Goal: Communication & Community: Answer question/provide support

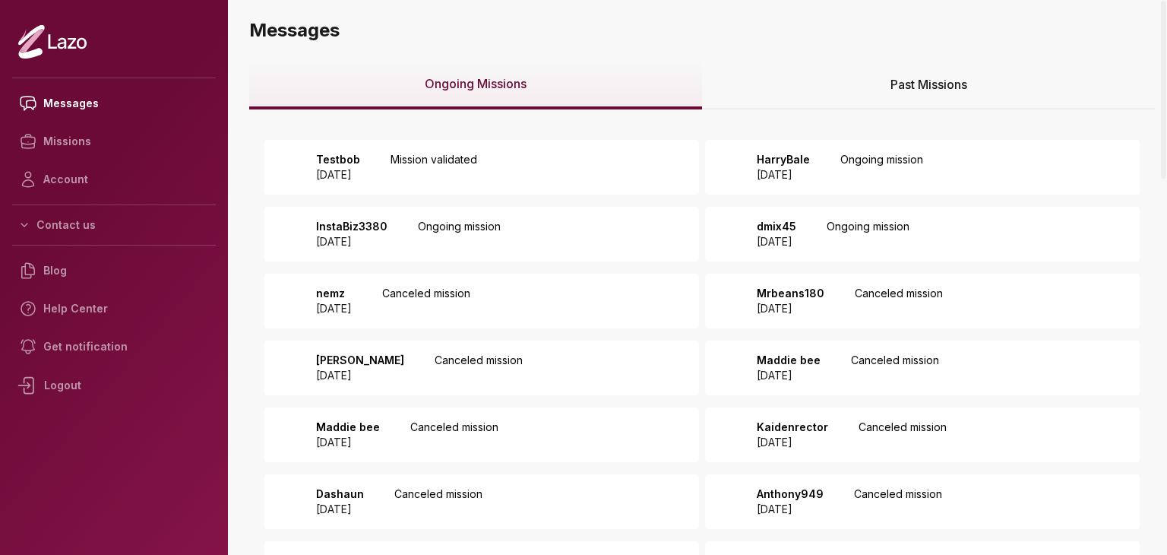
click at [431, 158] on p "Mission validated" at bounding box center [433, 167] width 87 height 30
click at [630, 150] on div "Testbob 2025 August 12 Mission validated" at bounding box center [481, 167] width 435 height 55
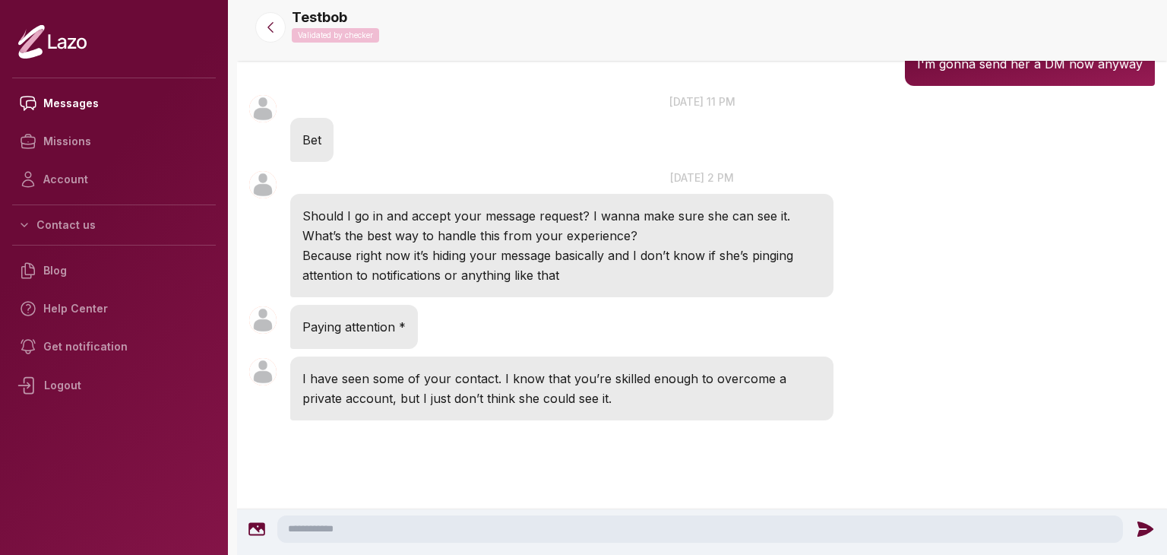
scroll to position [771, 0]
click at [567, 515] on textarea at bounding box center [700, 528] width 846 height 27
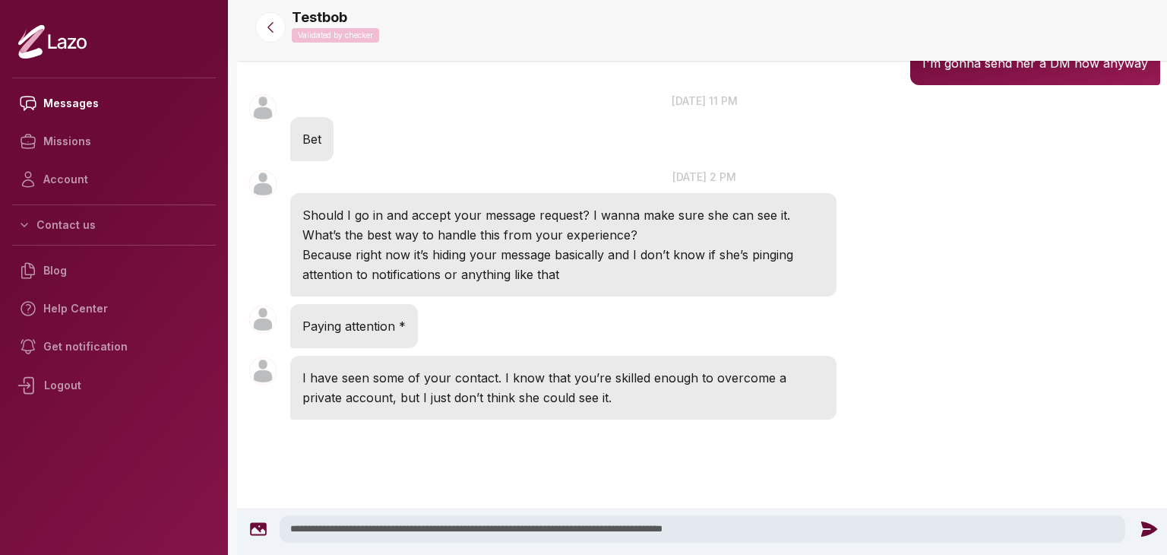
type textarea "**********"
click at [1151, 531] on icon at bounding box center [1149, 529] width 20 height 20
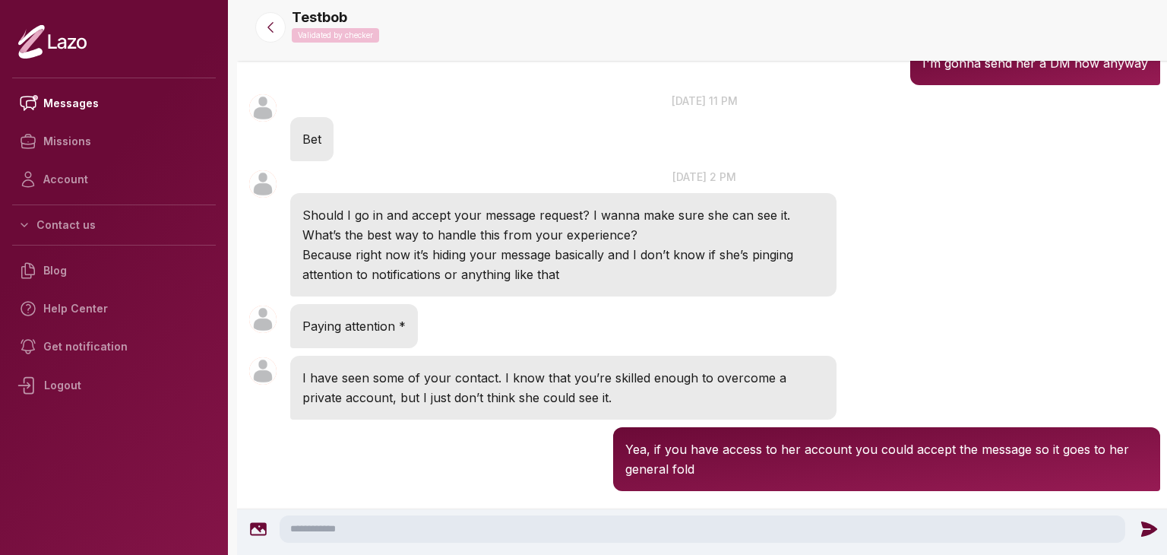
scroll to position [833, 0]
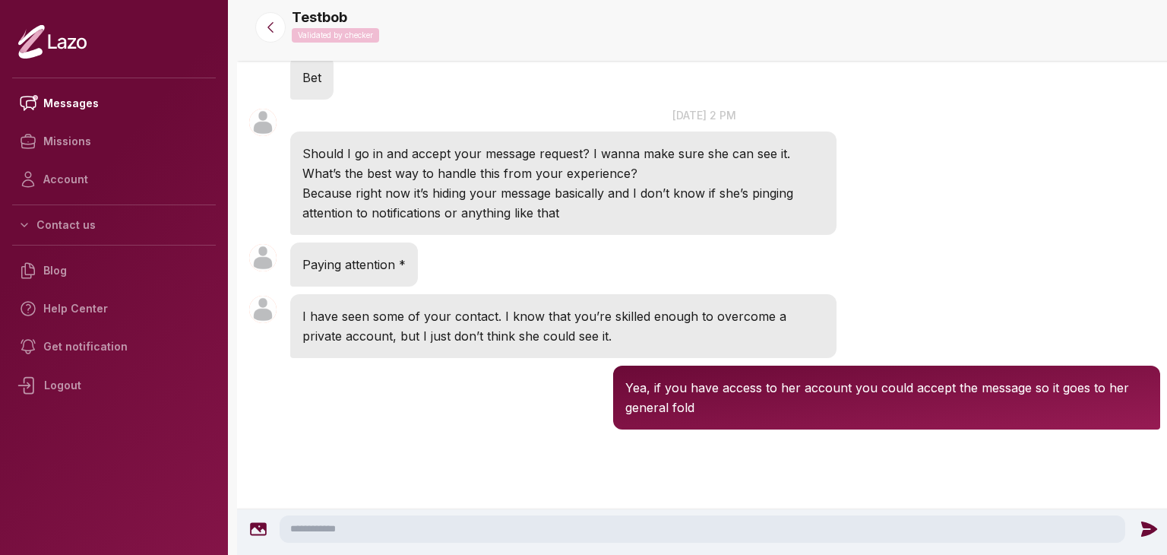
click at [596, 517] on textarea at bounding box center [703, 528] width 846 height 27
type textarea "*******"
click at [1147, 529] on icon at bounding box center [1148, 528] width 16 height 15
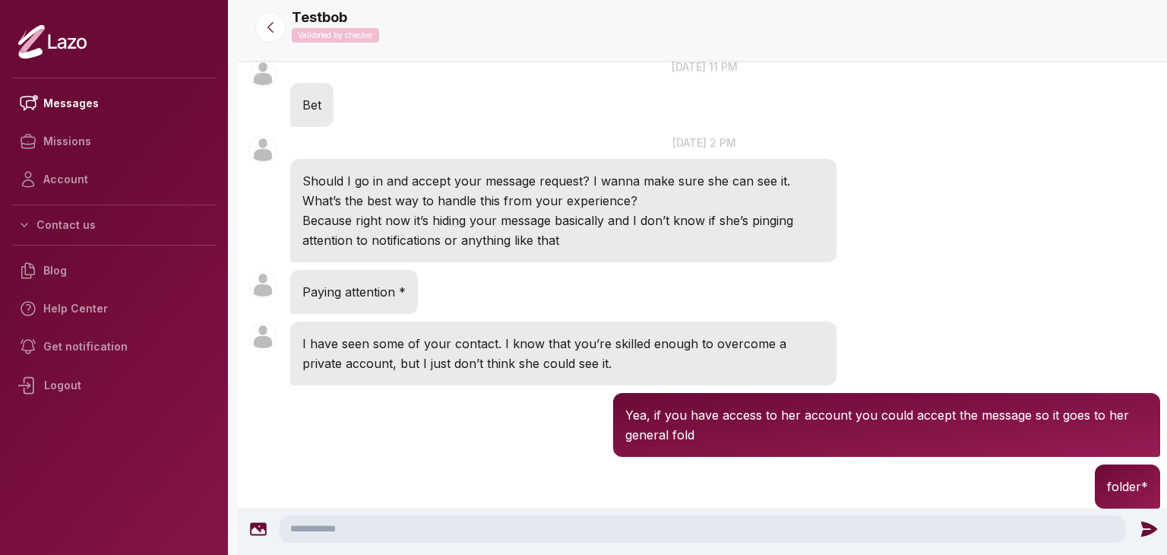
scroll to position [1046, 0]
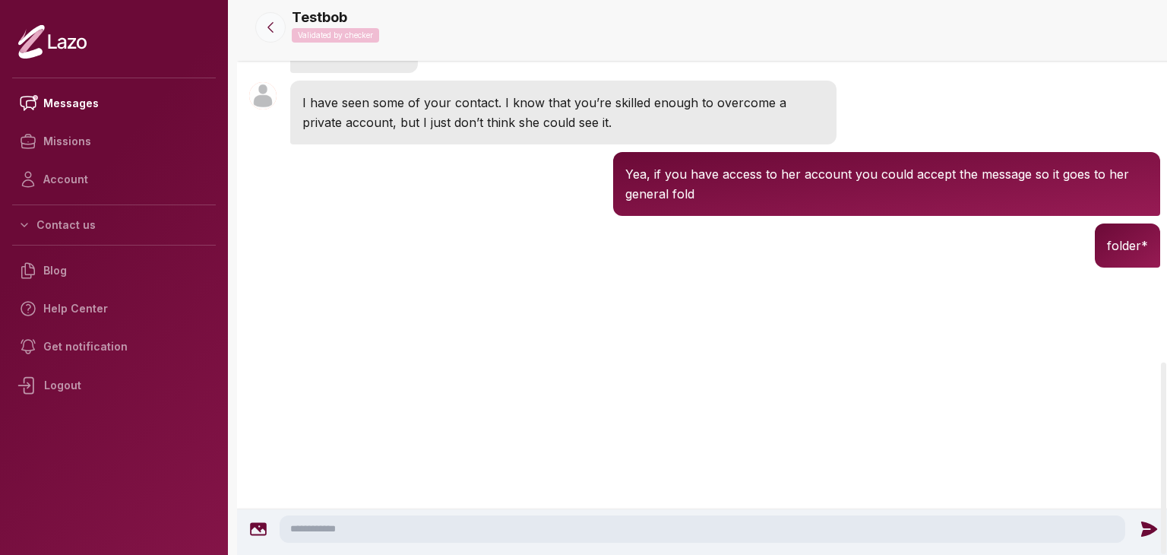
click at [263, 20] on icon at bounding box center [270, 27] width 15 height 15
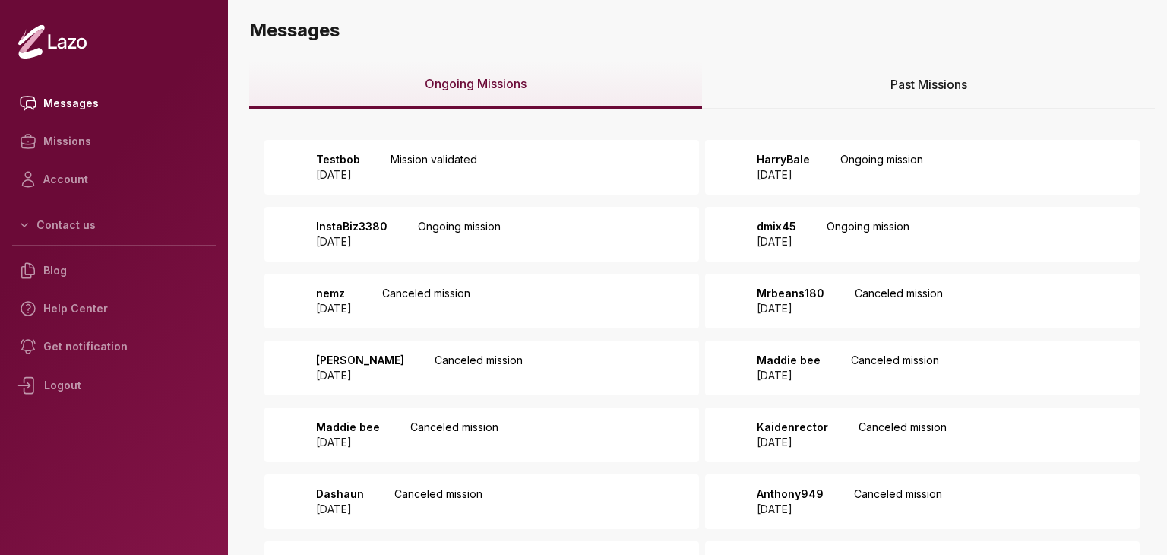
click at [786, 161] on p "HarryBale" at bounding box center [783, 159] width 53 height 15
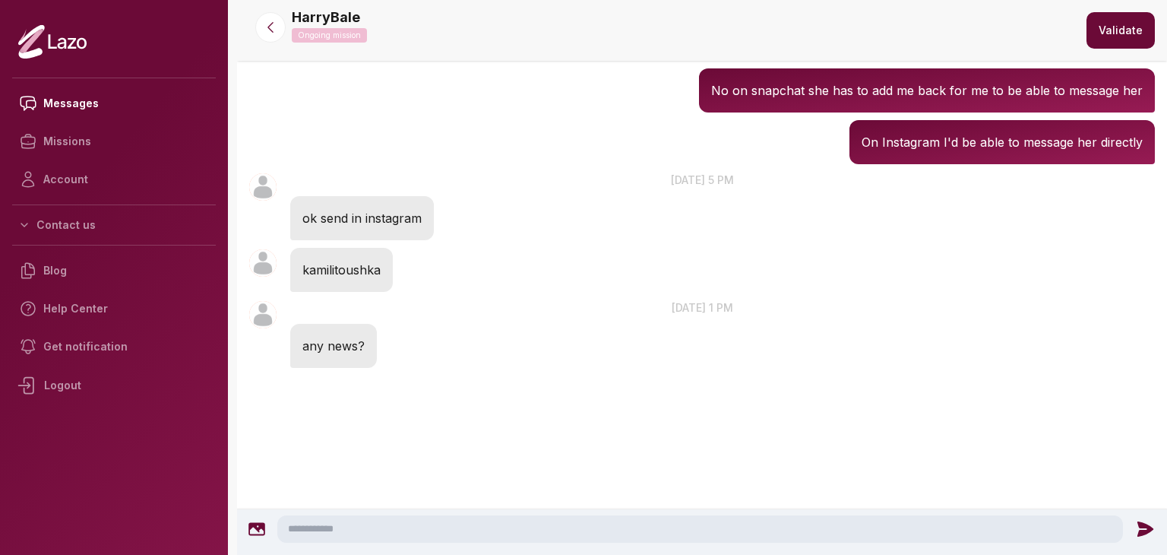
scroll to position [1320, 0]
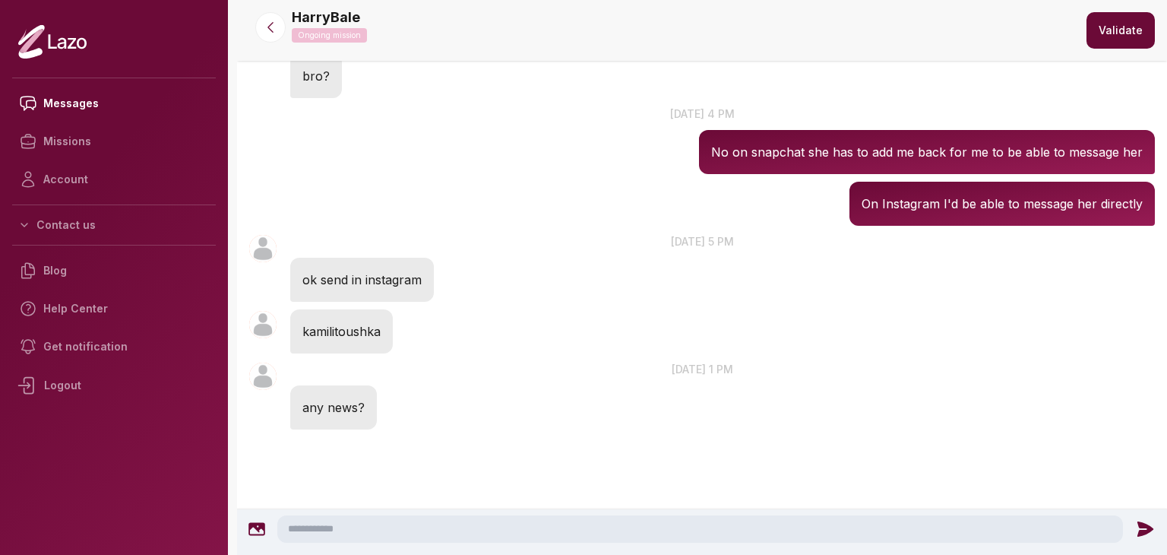
click at [500, 531] on textarea at bounding box center [700, 528] width 846 height 27
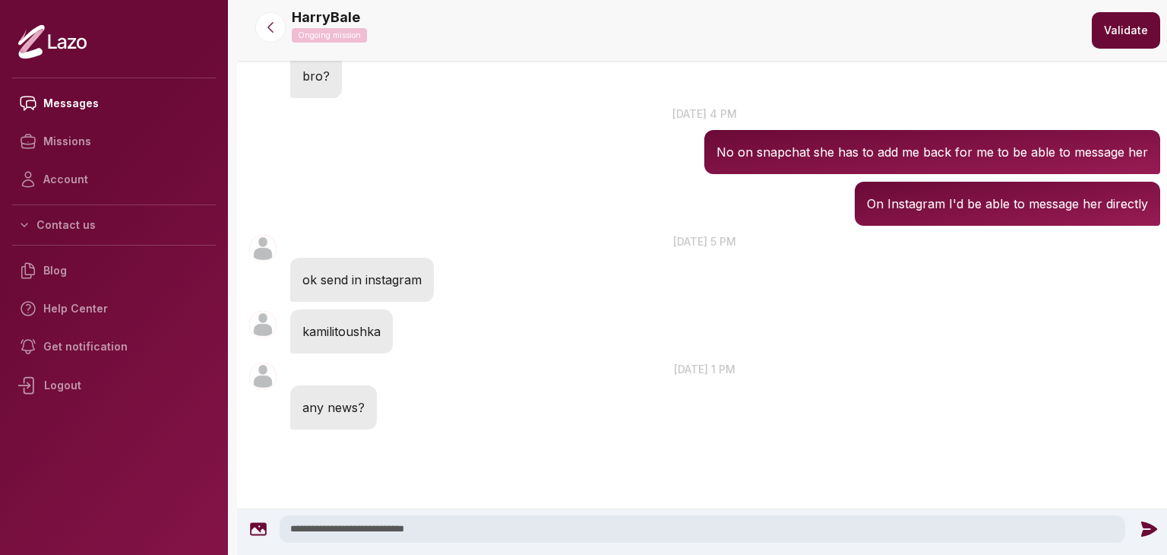
type textarea "**********"
click at [1144, 533] on icon at bounding box center [1148, 528] width 16 height 15
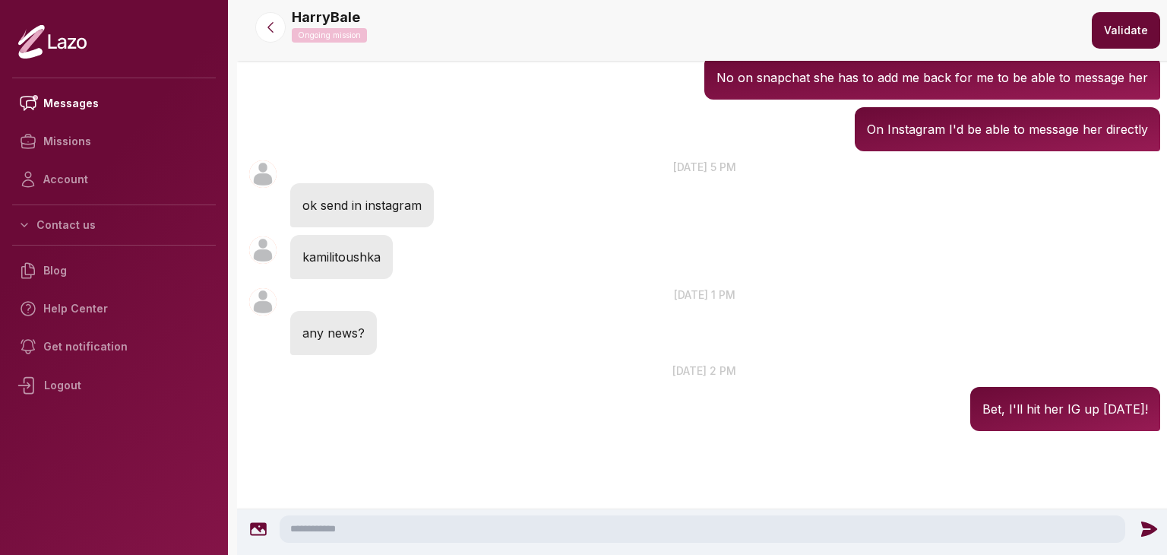
scroll to position [1396, 0]
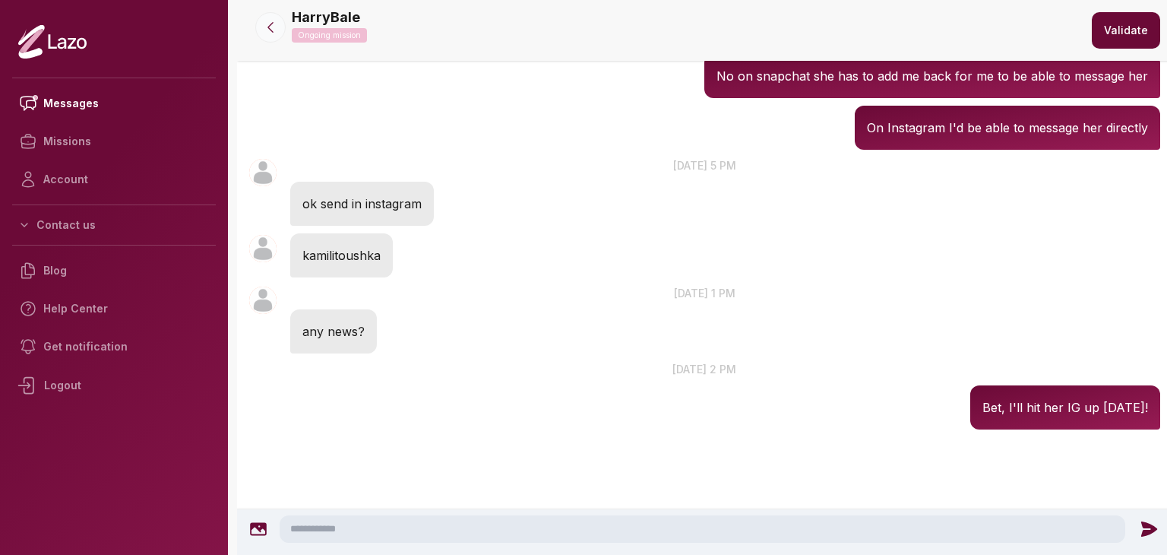
click at [271, 23] on icon at bounding box center [270, 28] width 5 height 10
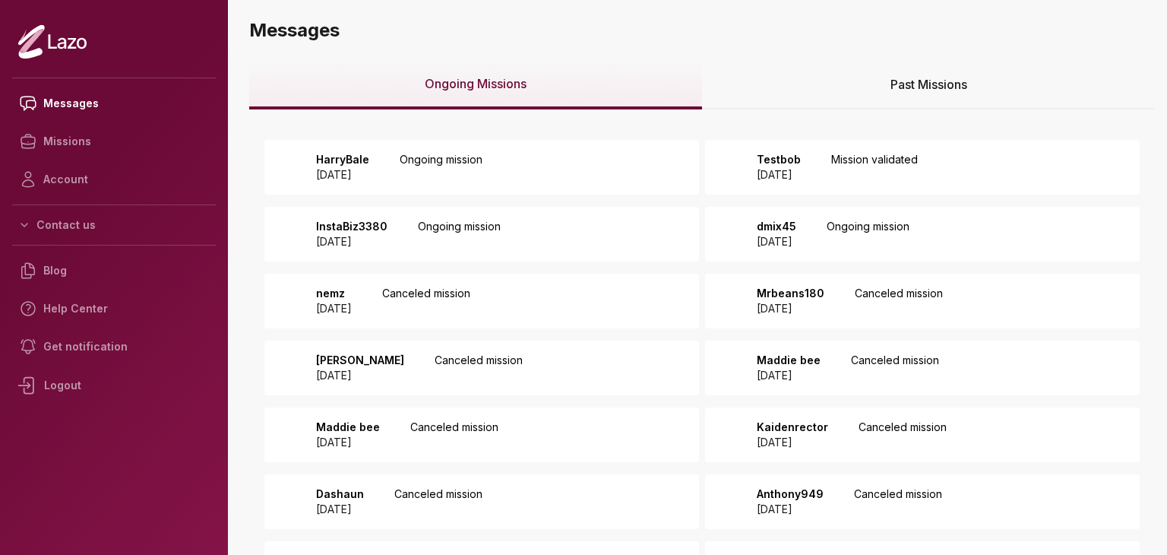
click at [639, 226] on div "InstaBiz3380 [DATE] Ongoing mission" at bounding box center [481, 234] width 435 height 55
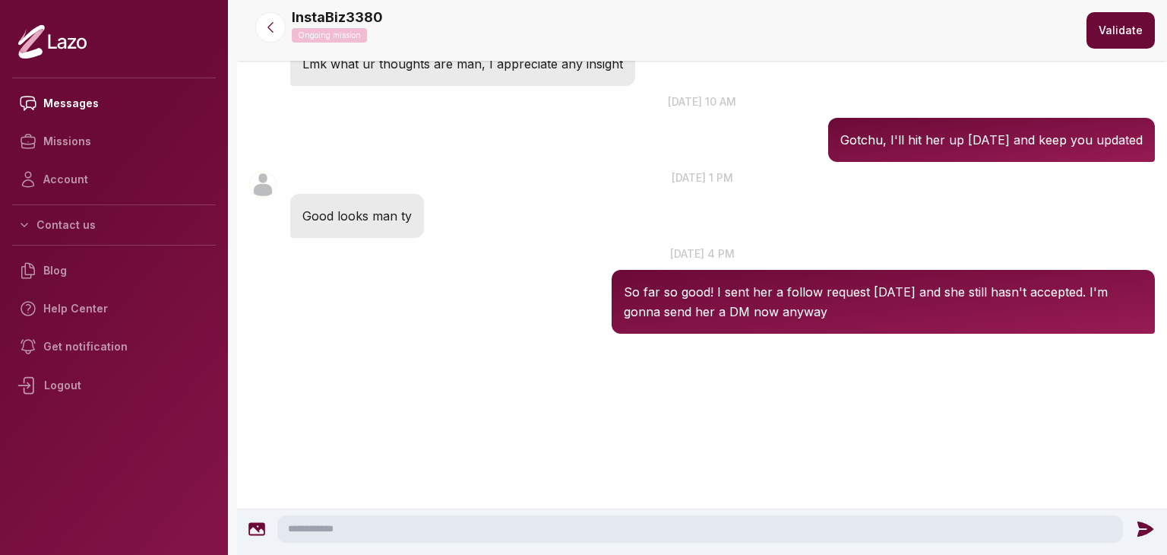
scroll to position [698, 0]
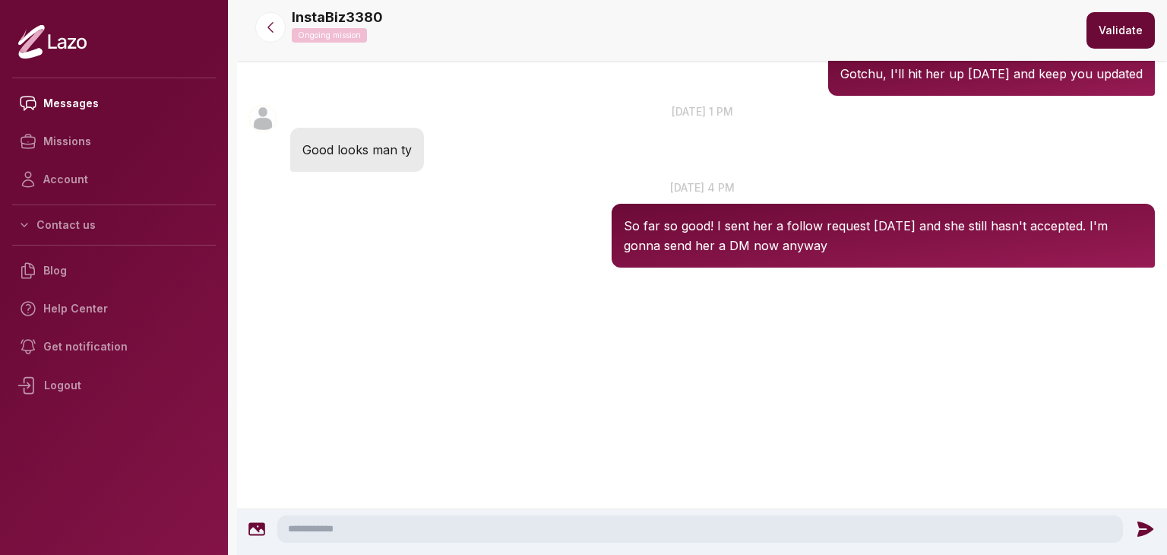
click at [421, 517] on textarea at bounding box center [700, 528] width 846 height 27
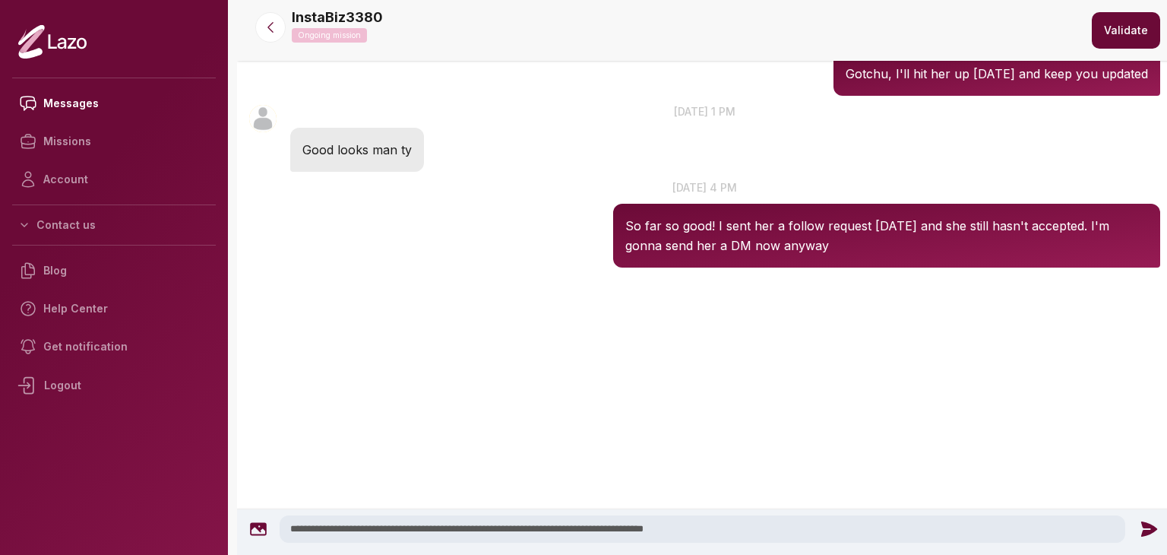
type textarea "**********"
click at [1139, 526] on icon at bounding box center [1149, 529] width 20 height 20
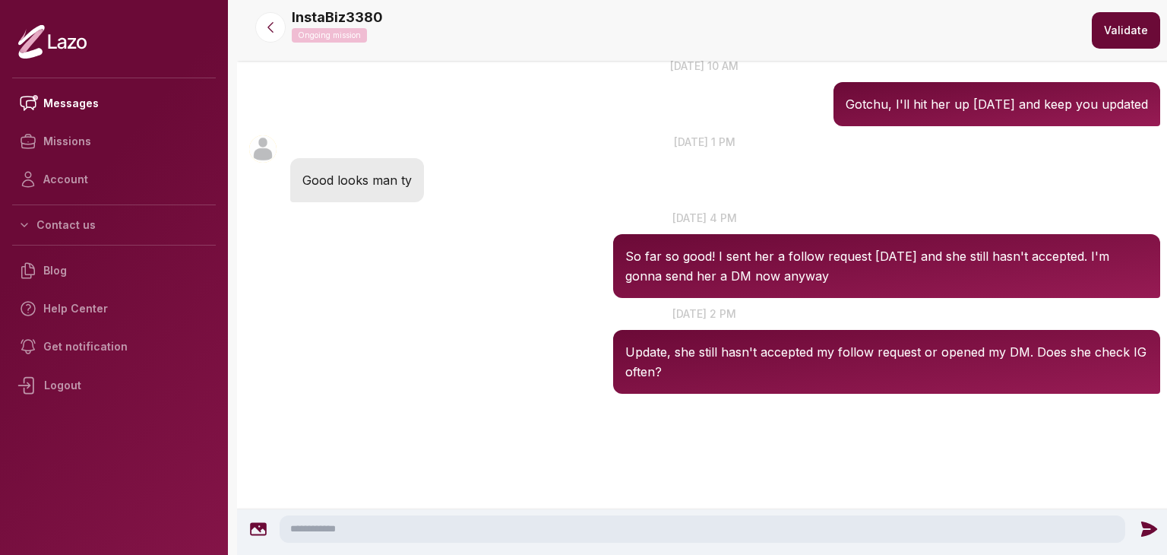
scroll to position [632, 0]
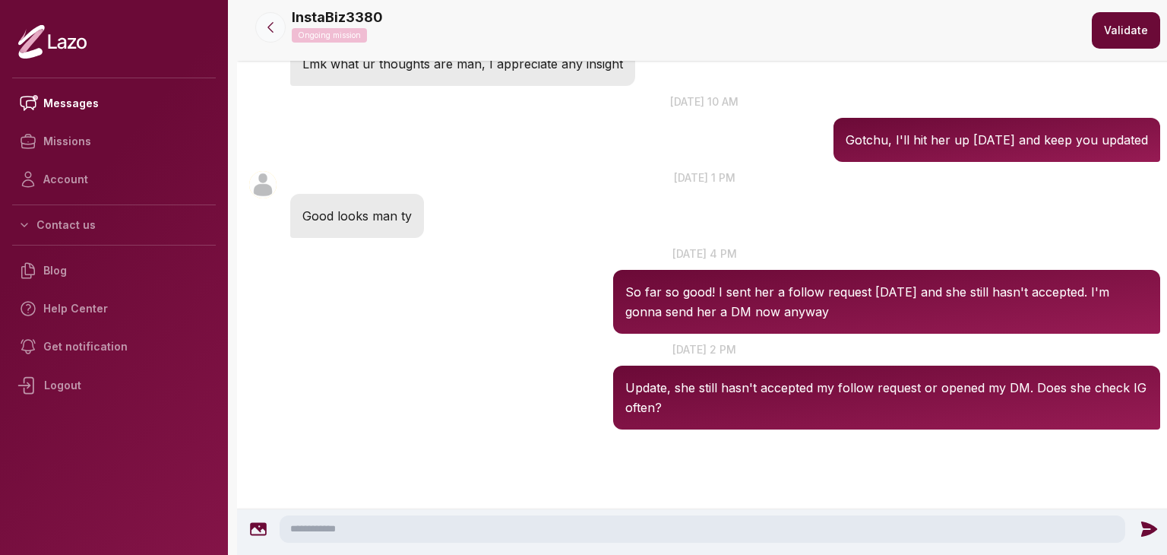
click at [273, 31] on icon at bounding box center [270, 27] width 15 height 15
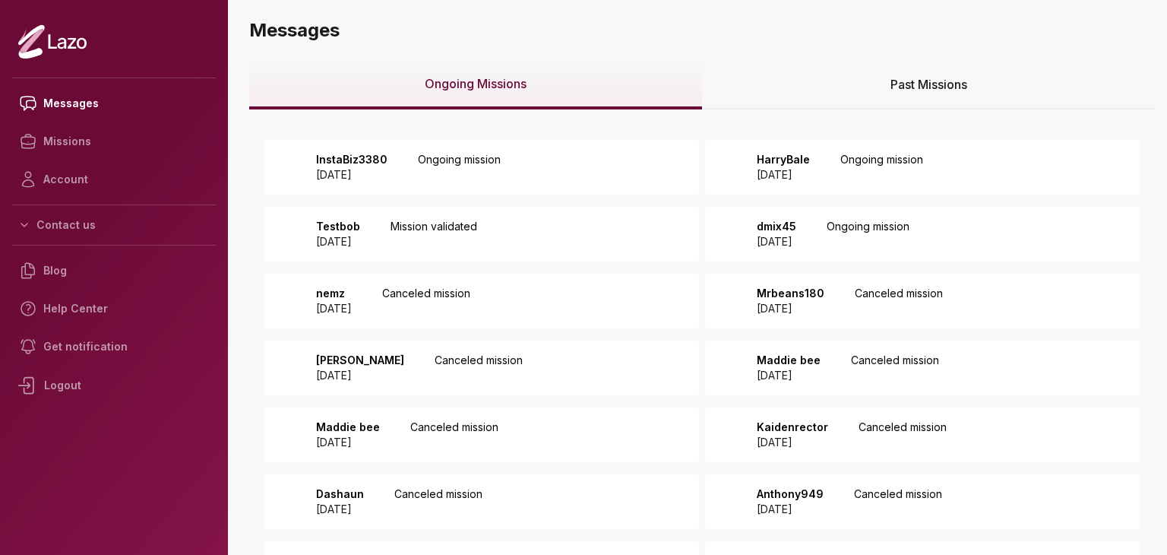
click at [898, 244] on p "Ongoing mission" at bounding box center [868, 234] width 83 height 30
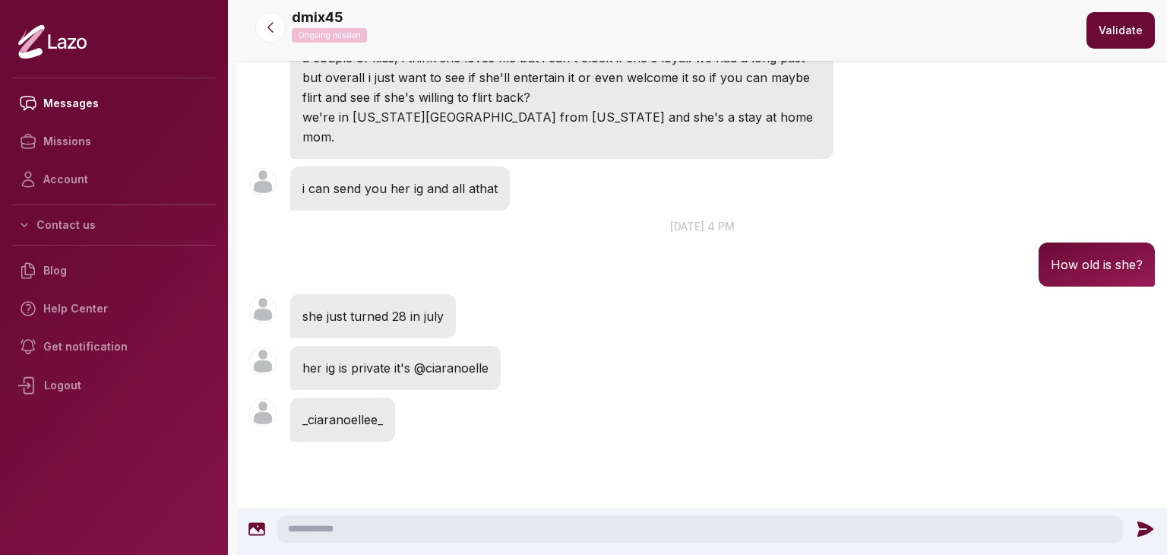
scroll to position [138, 0]
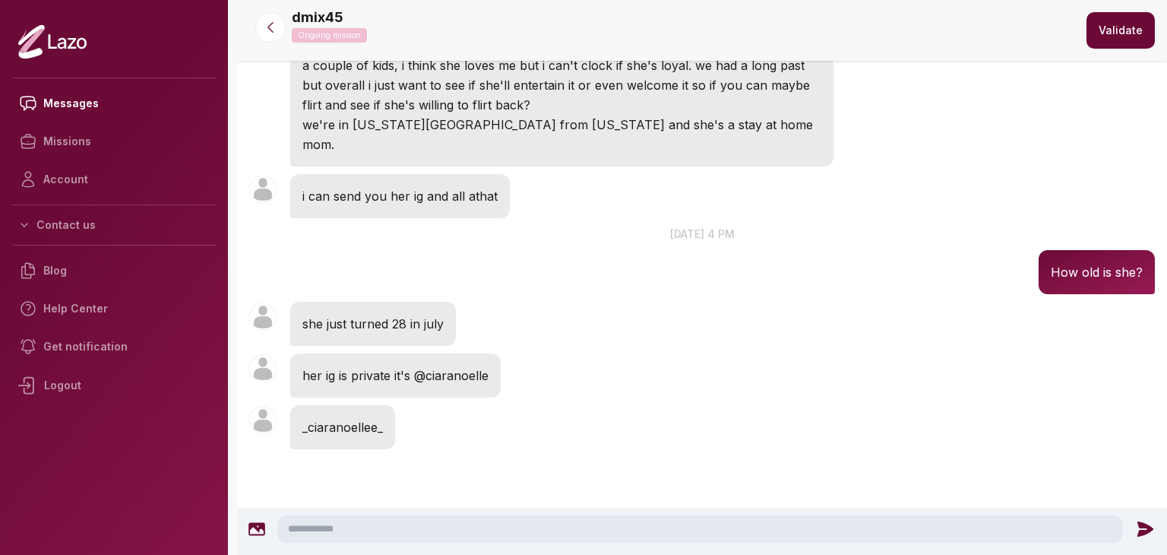
click at [575, 530] on textarea at bounding box center [700, 528] width 846 height 27
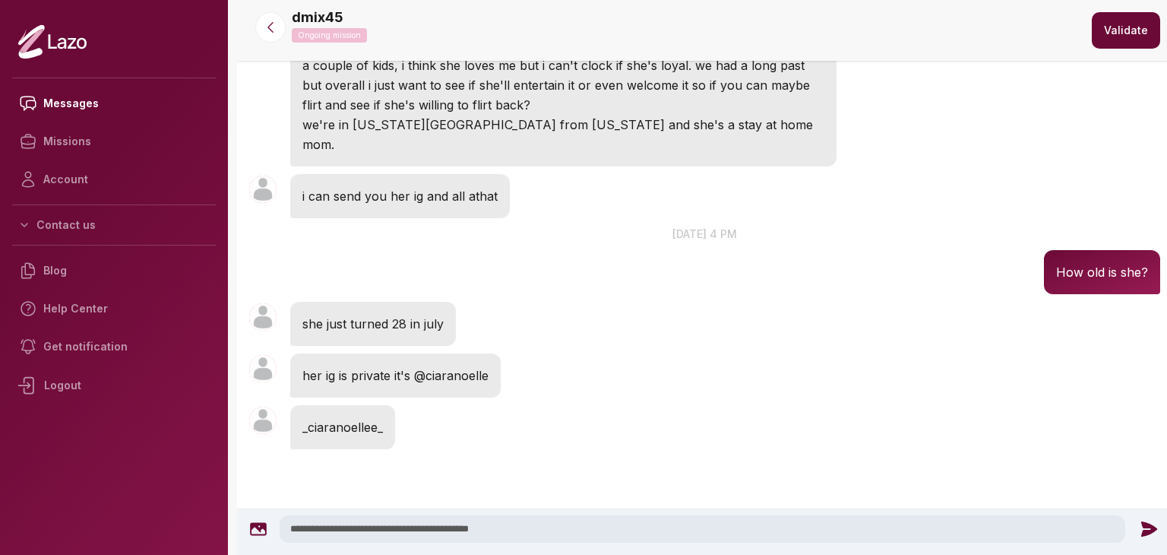
type textarea "**********"
click at [1139, 521] on icon at bounding box center [1149, 529] width 20 height 20
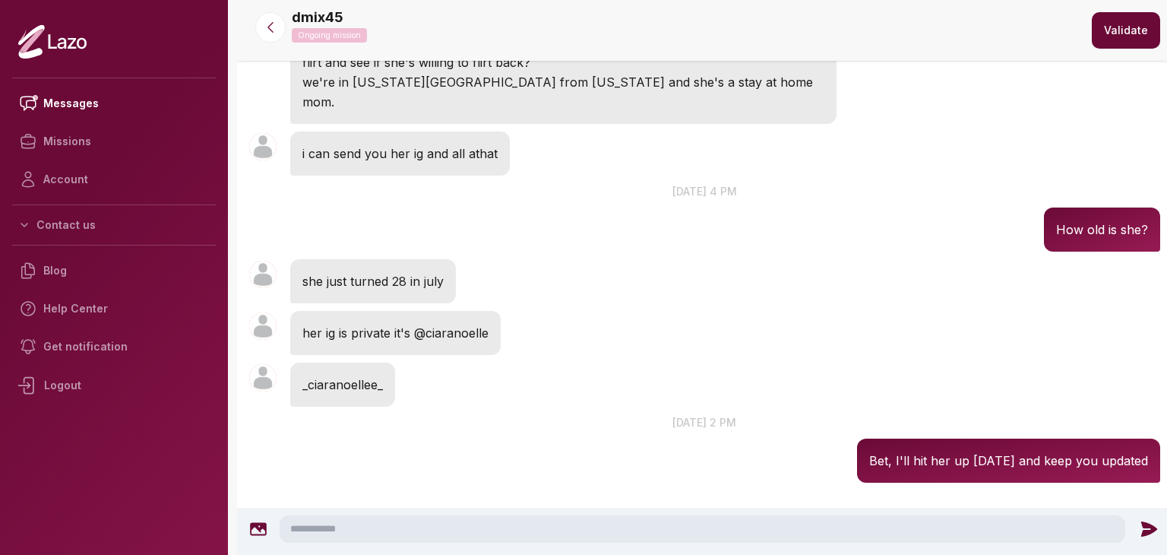
scroll to position [214, 0]
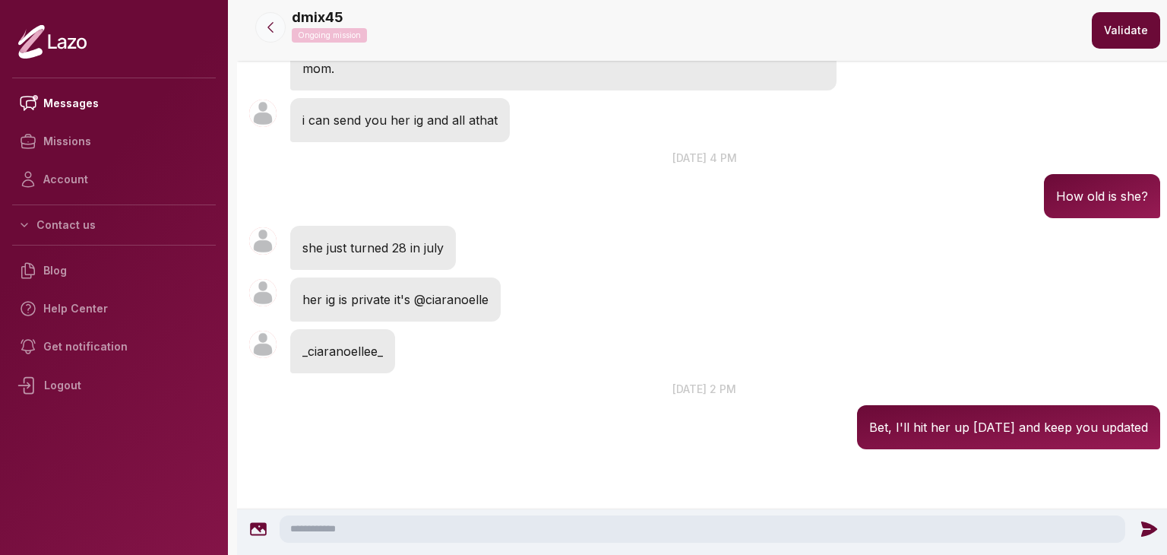
click at [273, 29] on icon at bounding box center [270, 27] width 15 height 15
